Goal: Information Seeking & Learning: Learn about a topic

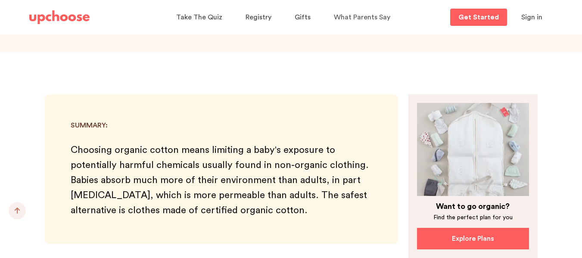
click at [480, 234] on p "Explore Plans" at bounding box center [473, 239] width 42 height 10
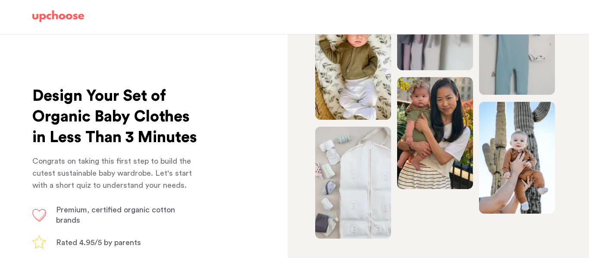
click at [40, 222] on img at bounding box center [39, 215] width 14 height 13
click at [538, 115] on img at bounding box center [517, 158] width 76 height 112
click at [545, 70] on img at bounding box center [517, 39] width 76 height 112
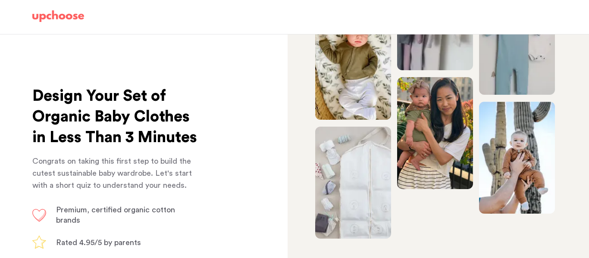
click at [354, 174] on img at bounding box center [353, 183] width 76 height 112
click at [125, 224] on span "Premium, certified organic cotton brands" at bounding box center [115, 215] width 119 height 18
click at [97, 185] on p "Congrats on taking this first step to build the cutest sustainable baby wardrob…" at bounding box center [115, 173] width 166 height 36
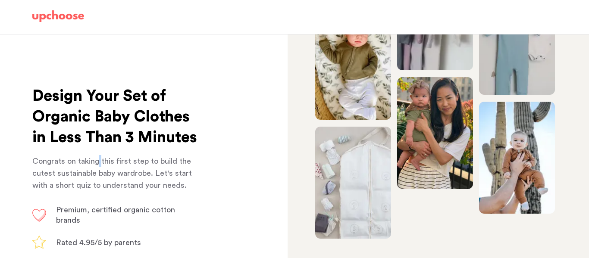
click at [97, 185] on p "Congrats on taking this first step to build the cutest sustainable baby wardrob…" at bounding box center [115, 173] width 166 height 36
drag, startPoint x: 561, startPoint y: 245, endPoint x: 581, endPoint y: 73, distance: 173.7
click at [581, 73] on div "Premium, certified organic cotton brands Rated 4.95/5 by parents Fully flexible…" at bounding box center [438, 146] width 301 height 224
drag, startPoint x: 575, startPoint y: 22, endPoint x: 524, endPoint y: 21, distance: 50.9
click at [524, 21] on header "01 Size 02 Season 03 Style 04 Plan 05 Condition" at bounding box center [294, 17] width 589 height 34
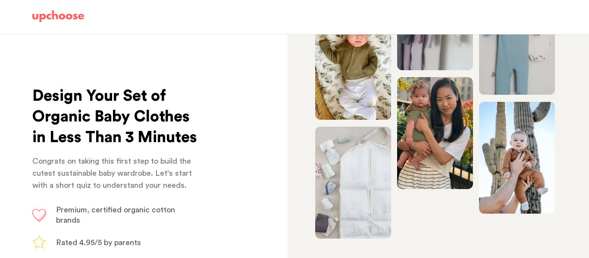
drag, startPoint x: 575, startPoint y: 70, endPoint x: 540, endPoint y: 70, distance: 34.5
click at [540, 70] on div "Premium, certified organic cotton brands Rated 4.95/5 by parents Fully flexible…" at bounding box center [438, 146] width 301 height 224
click at [521, 147] on img at bounding box center [517, 158] width 76 height 112
click at [391, 111] on div at bounding box center [430, 123] width 231 height 231
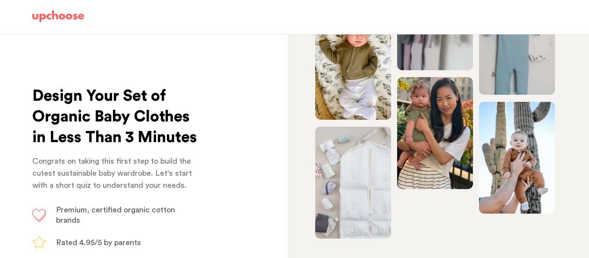
drag, startPoint x: 391, startPoint y: 111, endPoint x: 305, endPoint y: 112, distance: 86.7
click at [391, 111] on div at bounding box center [430, 123] width 231 height 231
click at [110, 122] on span "Design Your Set of Organic Baby Clothes in Less Than 3 Minutes" at bounding box center [114, 116] width 165 height 57
click at [104, 117] on span "Design Your Set of Organic Baby Clothes in Less Than 3 Minutes" at bounding box center [114, 116] width 165 height 57
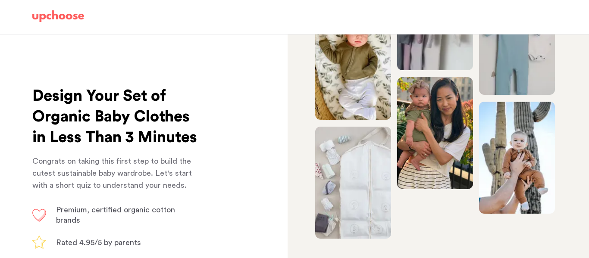
click at [66, 250] on ul "Premium, certified organic cotton brands Rated 4.95/5 by parents Fully flexible…" at bounding box center [115, 239] width 166 height 69
drag, startPoint x: 62, startPoint y: 248, endPoint x: 55, endPoint y: 247, distance: 7.4
click at [59, 248] on ul "Premium, certified organic cotton brands Rated 4.95/5 by parents Fully flexible…" at bounding box center [115, 239] width 166 height 69
click at [39, 222] on img at bounding box center [39, 215] width 14 height 13
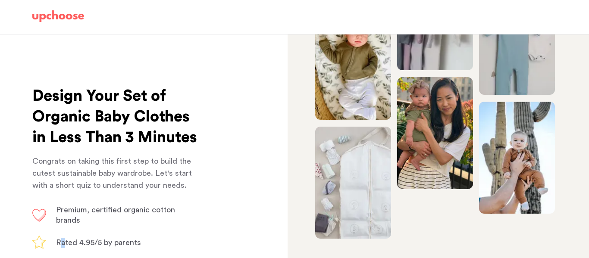
click at [39, 222] on img at bounding box center [39, 215] width 14 height 13
click at [534, 157] on img at bounding box center [517, 158] width 76 height 112
click at [533, 155] on img at bounding box center [517, 158] width 76 height 112
drag, startPoint x: 579, startPoint y: 195, endPoint x: 581, endPoint y: 245, distance: 50.0
click at [581, 245] on div "Premium, certified organic cotton brands Rated 4.95/5 by parents Fully flexible…" at bounding box center [438, 146] width 301 height 224
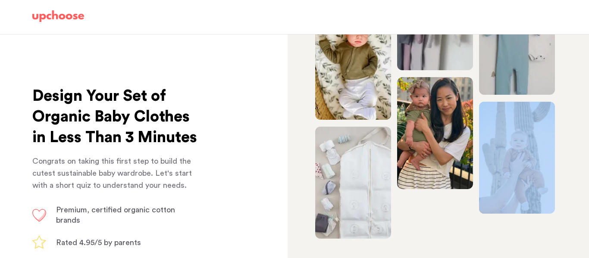
drag, startPoint x: 589, startPoint y: 106, endPoint x: 542, endPoint y: 104, distance: 47.0
click at [542, 104] on div "Premium, certified organic cotton brands Rated 4.95/5 by parents Fully flexible…" at bounding box center [438, 146] width 301 height 224
click at [542, 104] on img at bounding box center [517, 158] width 76 height 112
click at [319, 78] on img at bounding box center [353, 64] width 76 height 112
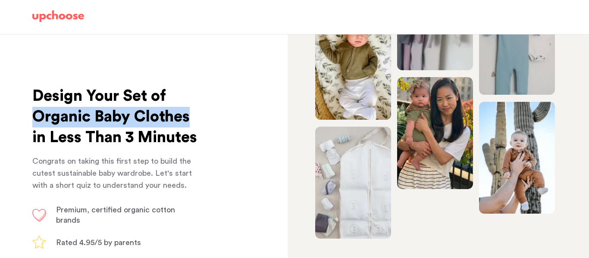
drag, startPoint x: 235, startPoint y: 95, endPoint x: 193, endPoint y: 124, distance: 51.8
click at [194, 125] on div "Design Your Set of Organic Baby Clothes in Less Than 3 Minutes Congrats on taki…" at bounding box center [144, 146] width 288 height 224
click at [138, 116] on span "Design Your Set of Organic Baby Clothes in Less Than 3 Minutes" at bounding box center [114, 116] width 165 height 57
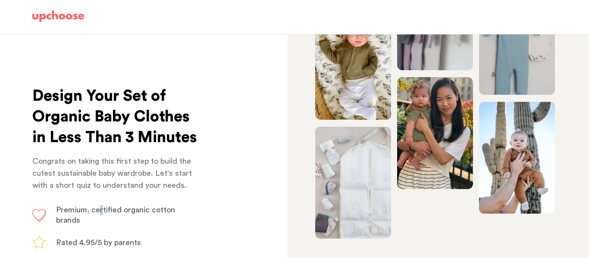
drag, startPoint x: 102, startPoint y: 216, endPoint x: 97, endPoint y: 225, distance: 10.4
drag, startPoint x: 95, startPoint y: 223, endPoint x: 70, endPoint y: 238, distance: 29.0
drag, startPoint x: 51, startPoint y: 232, endPoint x: 51, endPoint y: 237, distance: 4.7
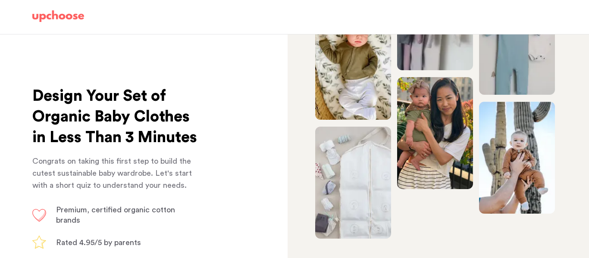
click at [51, 226] on li "Premium, certified organic cotton brands" at bounding box center [115, 215] width 166 height 21
click at [40, 222] on img at bounding box center [39, 215] width 14 height 13
drag, startPoint x: 28, startPoint y: 232, endPoint x: 86, endPoint y: 233, distance: 57.8
click at [56, 241] on div "Design Your Set of Organic Baby Clothes in Less Than 3 Minutes Congrats on taki…" at bounding box center [144, 146] width 288 height 224
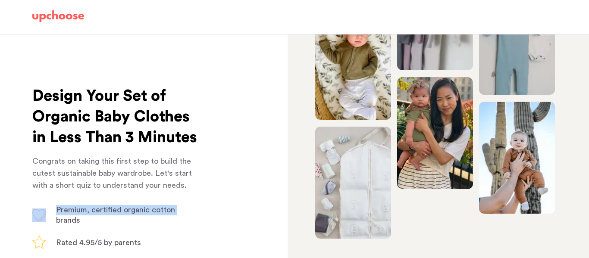
click at [142, 226] on p "Premium, certified organic cotton brands" at bounding box center [127, 215] width 142 height 21
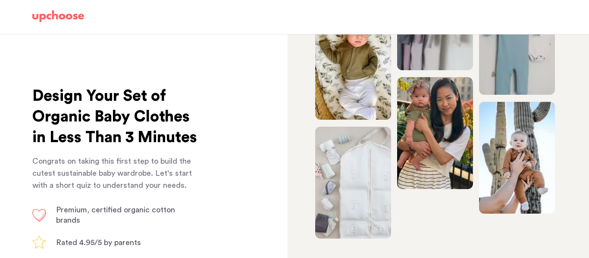
click at [142, 224] on span "Premium, certified organic cotton brands" at bounding box center [115, 215] width 119 height 18
click at [251, 238] on div "Design Your Set of Organic Baby Clothes in Less Than 3 Minutes Congrats on taki…" at bounding box center [144, 146] width 288 height 224
click at [79, 224] on span "Premium, certified organic cotton brands" at bounding box center [115, 215] width 119 height 18
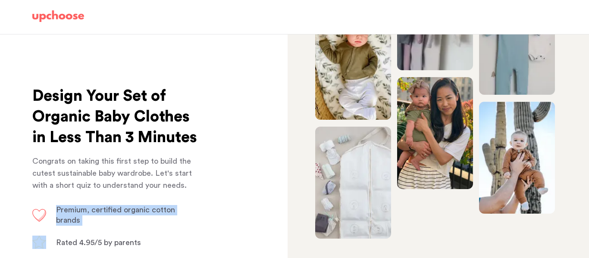
click at [79, 224] on span "Premium, certified organic cotton brands" at bounding box center [115, 215] width 119 height 18
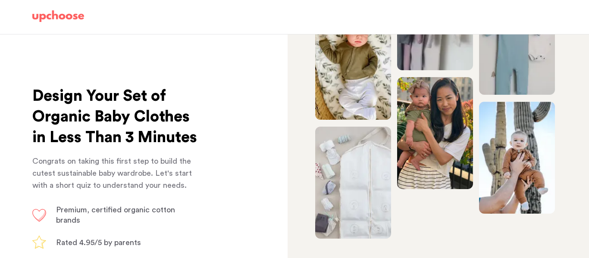
click at [543, 9] on div "01 Size 02 Season 03 Style 04 Plan 05 Condition" at bounding box center [294, 17] width 545 height 33
drag, startPoint x: 572, startPoint y: 242, endPoint x: 584, endPoint y: 83, distance: 159.6
click at [589, 96] on div "Premium, certified organic cotton brands Rated 4.95/5 by parents Fully flexible…" at bounding box center [438, 146] width 301 height 224
drag, startPoint x: 560, startPoint y: 2, endPoint x: 60, endPoint y: 19, distance: 500.4
click at [60, 19] on img at bounding box center [58, 16] width 52 height 12
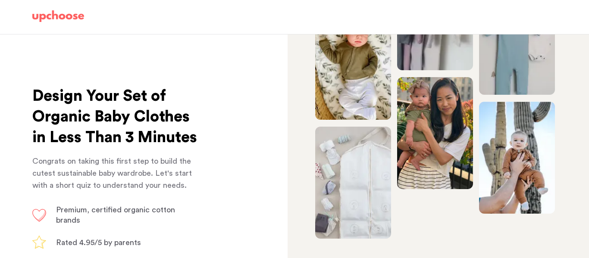
click at [60, 19] on img at bounding box center [58, 16] width 52 height 12
click at [64, 14] on img at bounding box center [58, 16] width 52 height 12
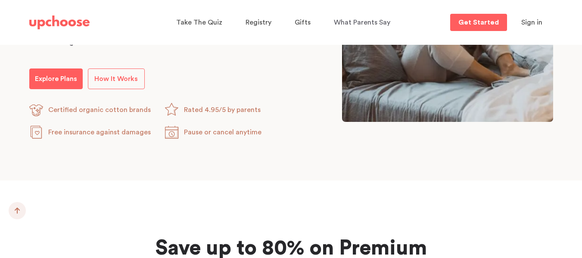
scroll to position [600, 0]
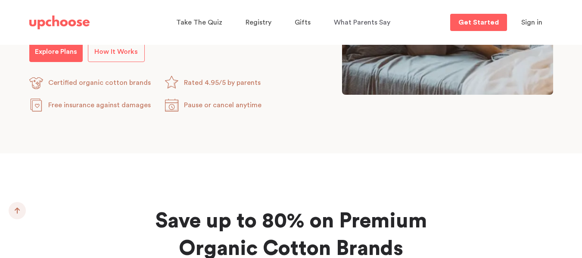
click at [113, 85] on span "Certified organic cotton brands" at bounding box center [99, 82] width 103 height 7
click at [36, 81] on img at bounding box center [36, 83] width 14 height 14
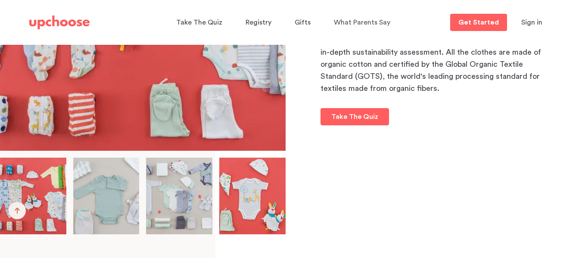
scroll to position [7061, 0]
